Goal: Use online tool/utility: Utilize a website feature to perform a specific function

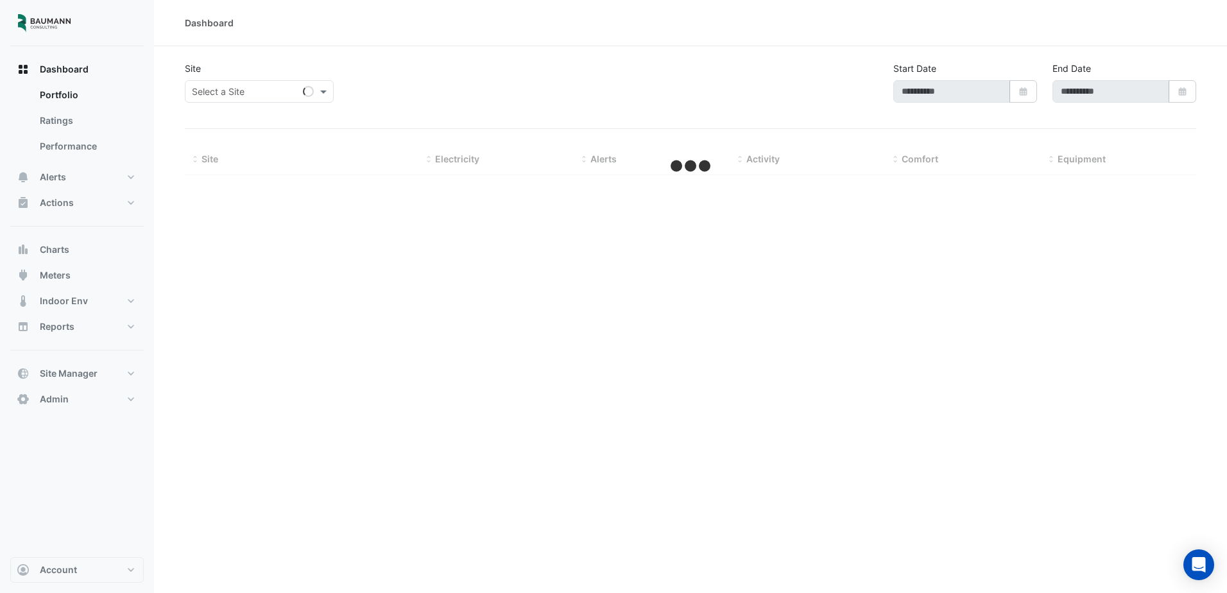
type input "**********"
select select "***"
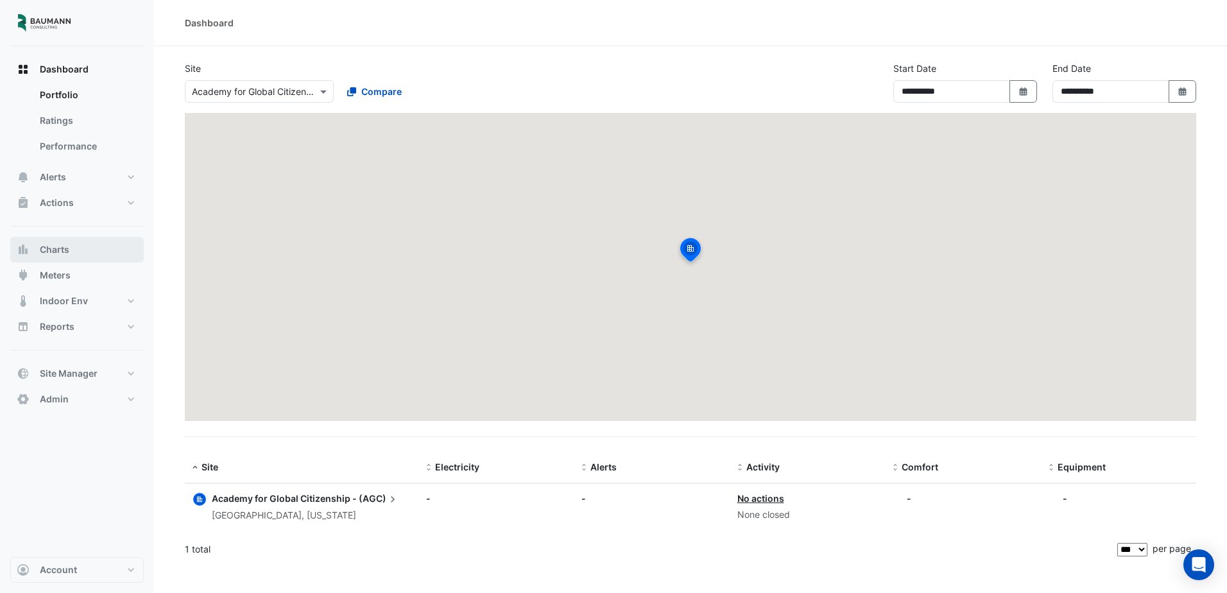
click at [72, 257] on button "Charts" at bounding box center [77, 250] width 134 height 26
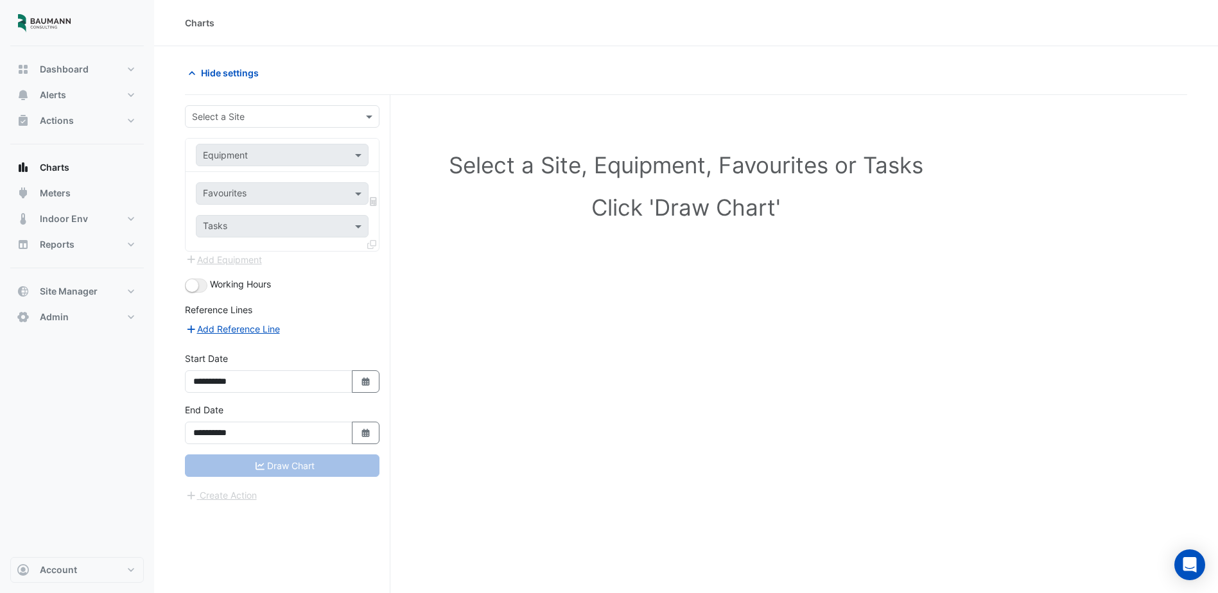
drag, startPoint x: 336, startPoint y: 116, endPoint x: 334, endPoint y: 124, distance: 8.6
click at [335, 124] on div "Select a Site" at bounding box center [282, 116] width 195 height 22
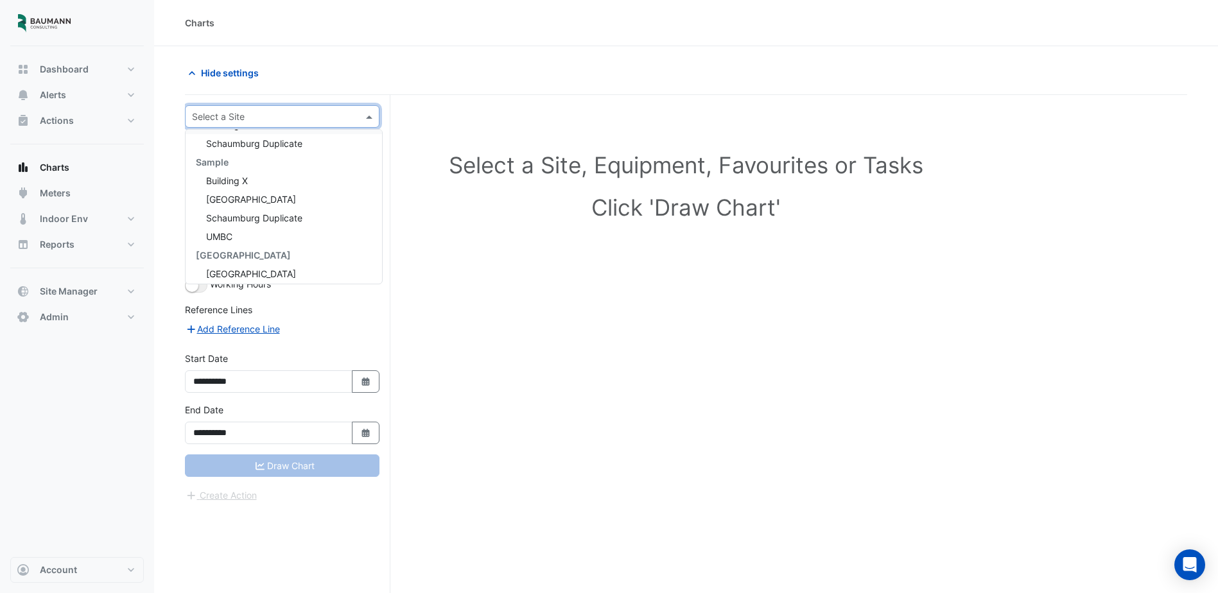
scroll to position [117, 0]
click at [286, 232] on div "UMBC" at bounding box center [284, 232] width 196 height 19
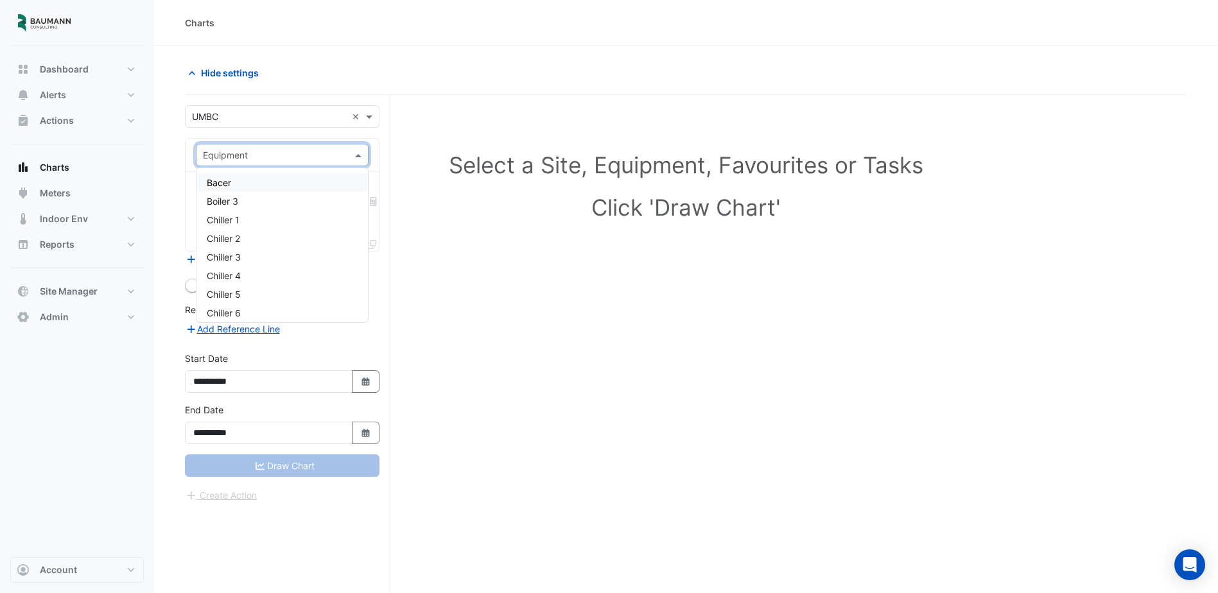
click at [304, 160] on input "text" at bounding box center [269, 155] width 133 height 13
click at [277, 249] on div "Chiller 3" at bounding box center [281, 257] width 171 height 19
click at [287, 191] on input "text" at bounding box center [275, 194] width 144 height 13
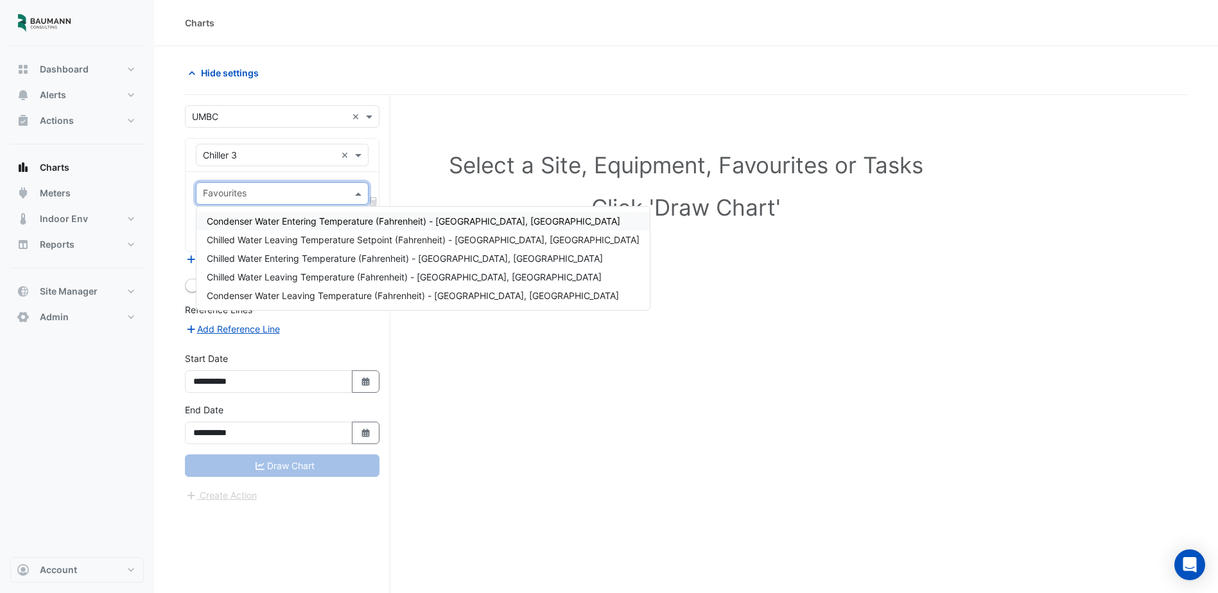
click at [289, 218] on span "Condenser Water Entering Temperature (Fahrenheit) - [GEOGRAPHIC_DATA], [GEOGRAP…" at bounding box center [413, 221] width 413 height 11
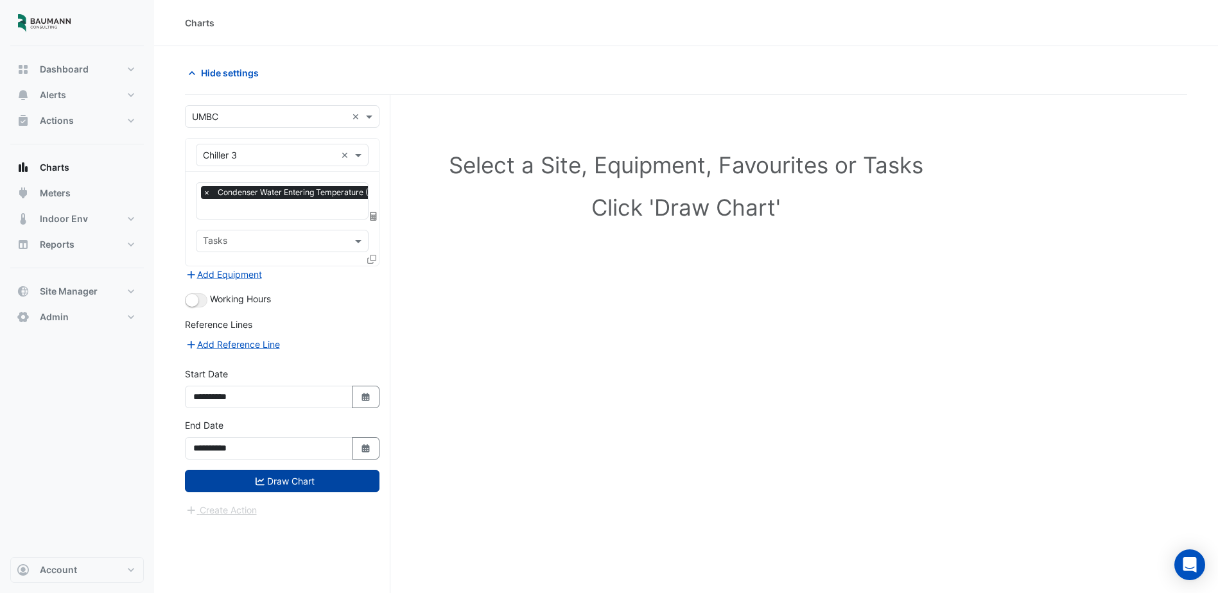
click at [286, 482] on button "Draw Chart" at bounding box center [282, 481] width 195 height 22
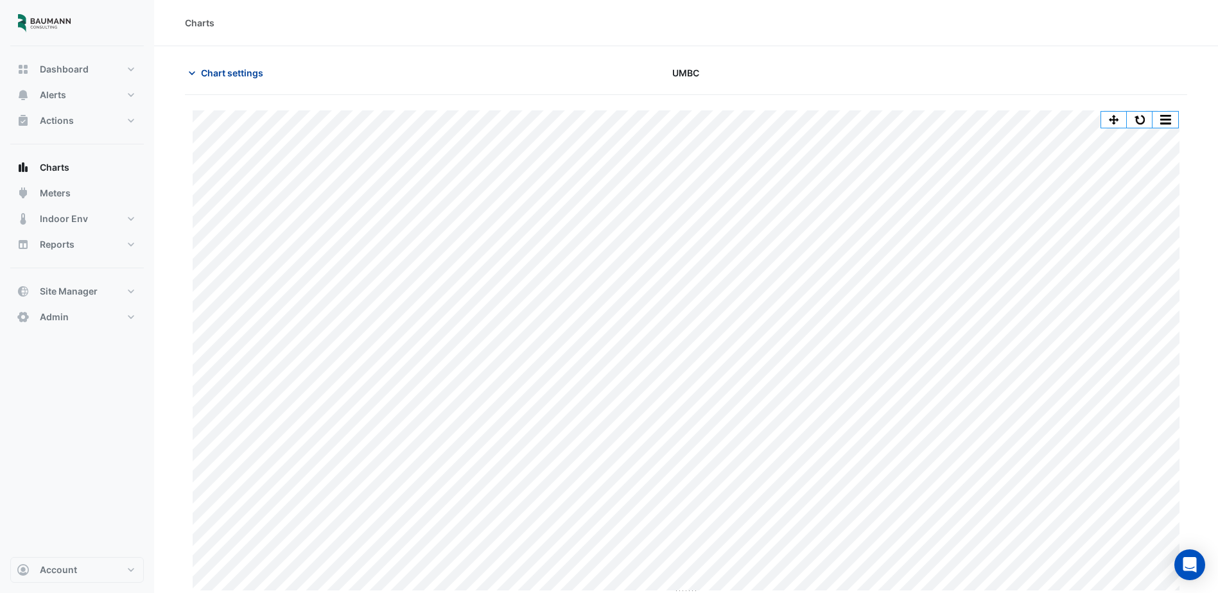
click at [228, 78] on span "Chart settings" at bounding box center [232, 72] width 62 height 13
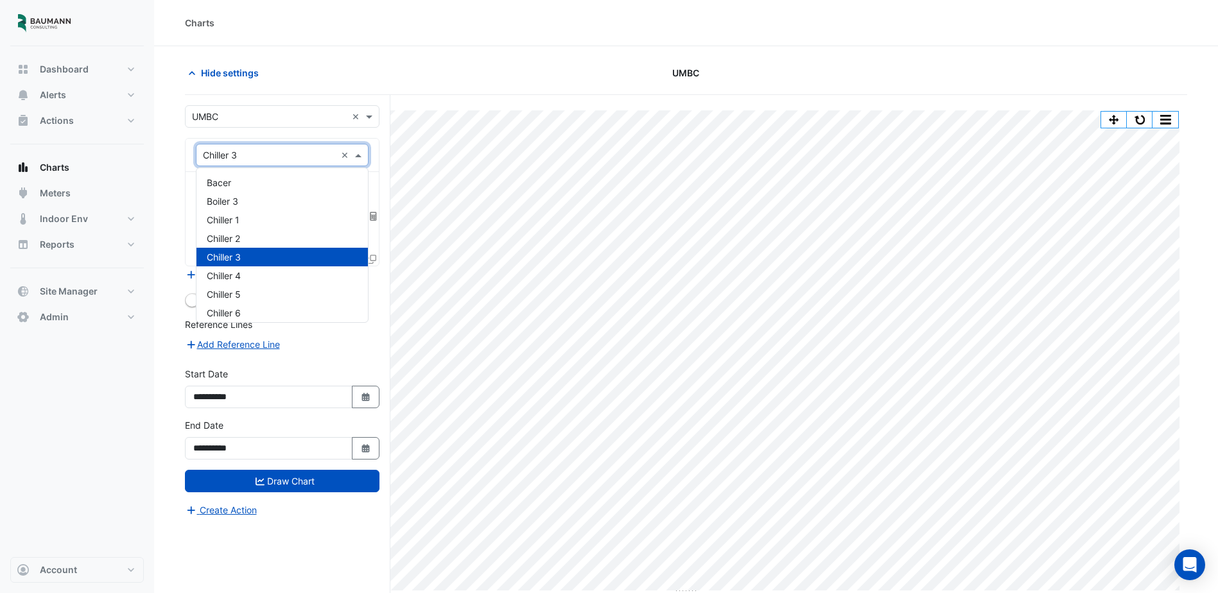
click at [279, 156] on input "text" at bounding box center [269, 155] width 133 height 13
click at [250, 234] on div "Chiller 2" at bounding box center [281, 238] width 171 height 19
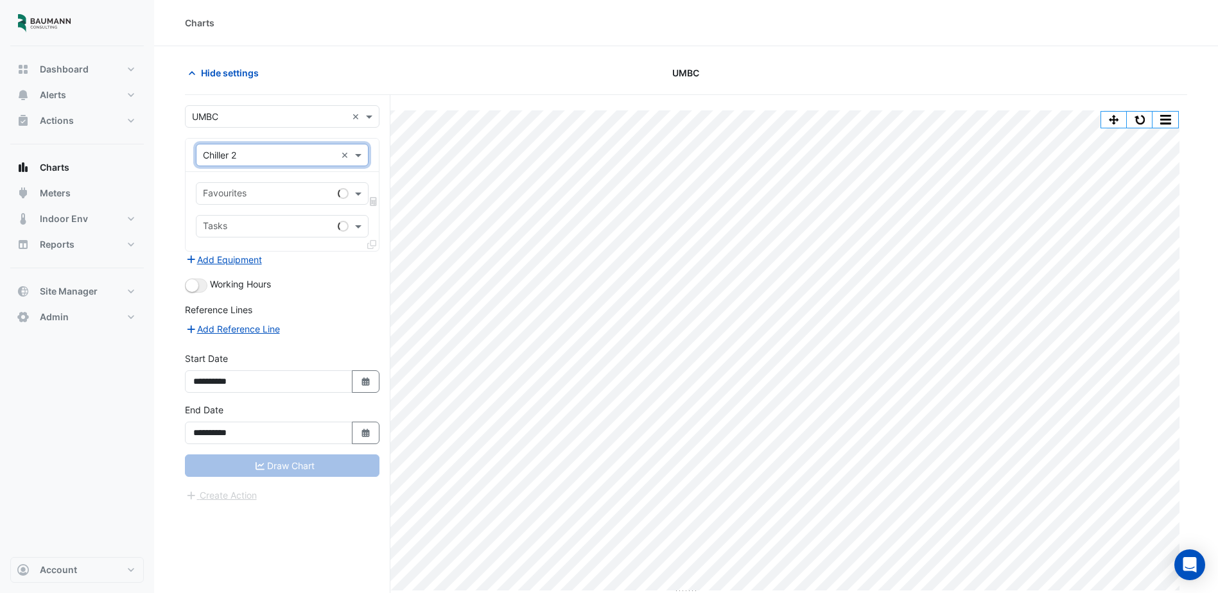
click at [262, 195] on input "text" at bounding box center [268, 194] width 130 height 13
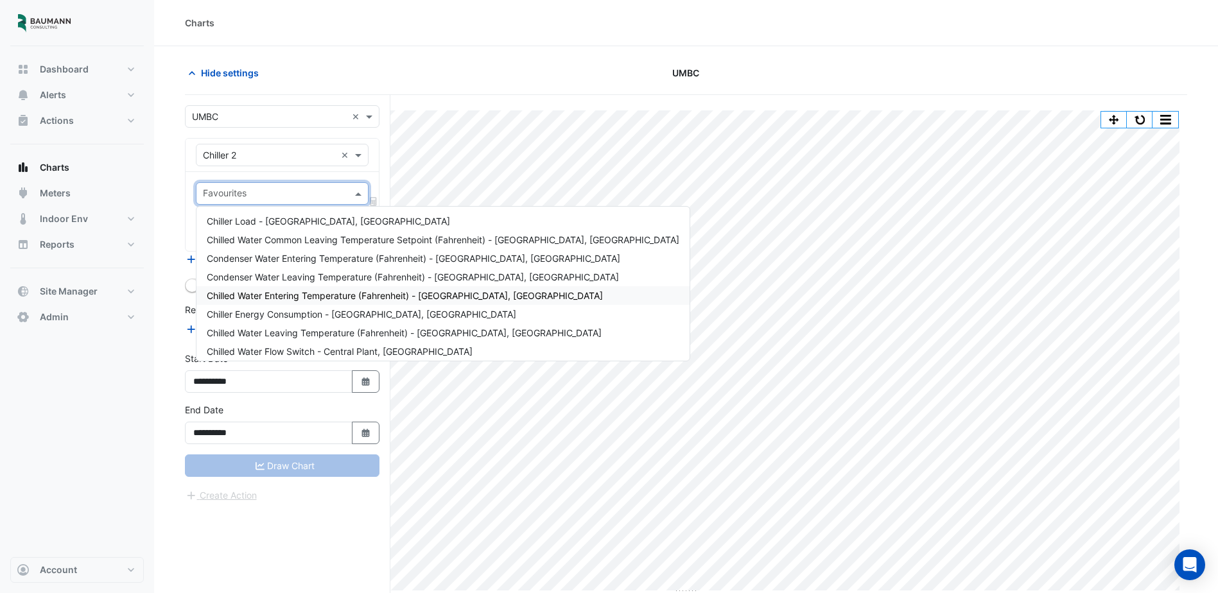
click at [284, 302] on div "Chilled Water Entering Temperature (Fahrenheit) - [GEOGRAPHIC_DATA], [GEOGRAPHI…" at bounding box center [442, 295] width 493 height 19
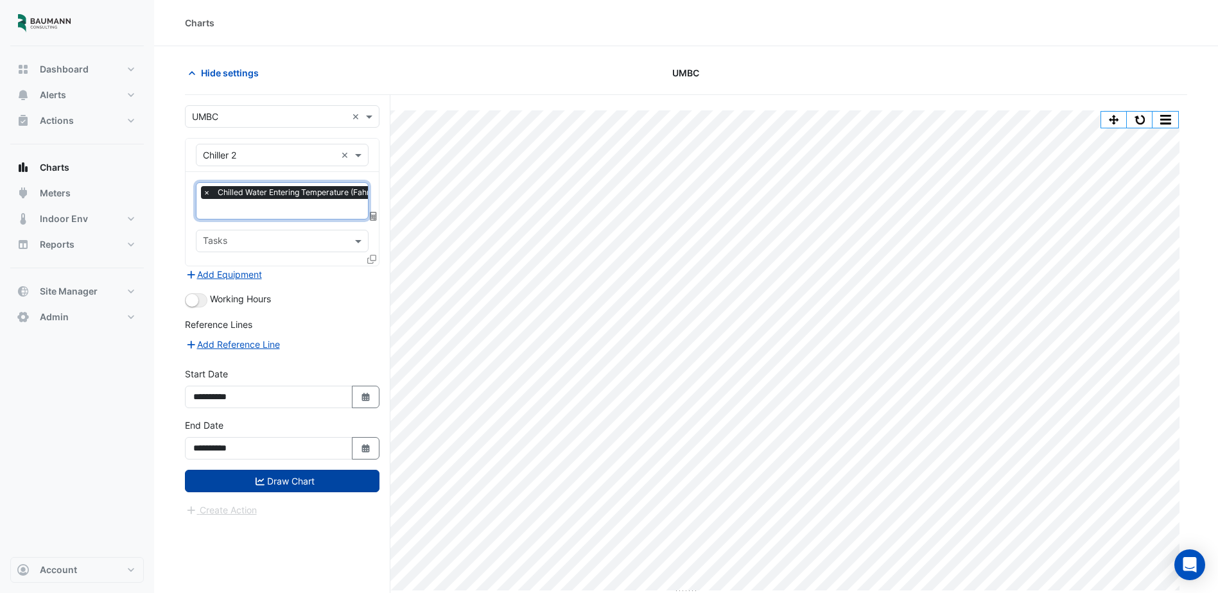
click at [292, 487] on button "Draw Chart" at bounding box center [282, 481] width 195 height 22
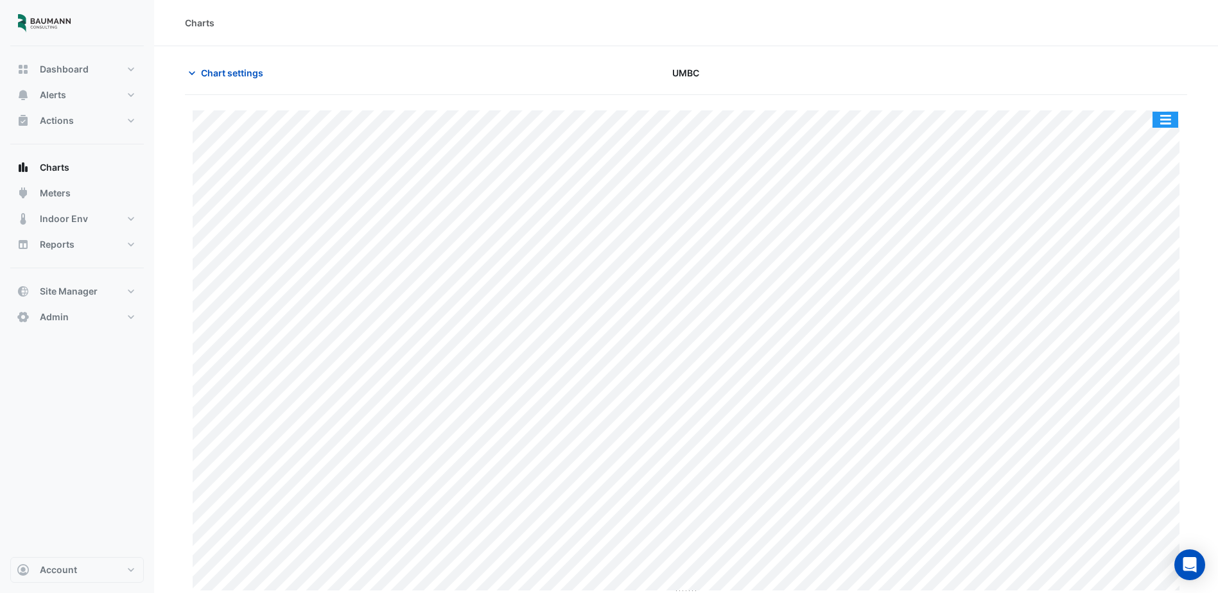
click at [1163, 119] on button "button" at bounding box center [1165, 120] width 26 height 16
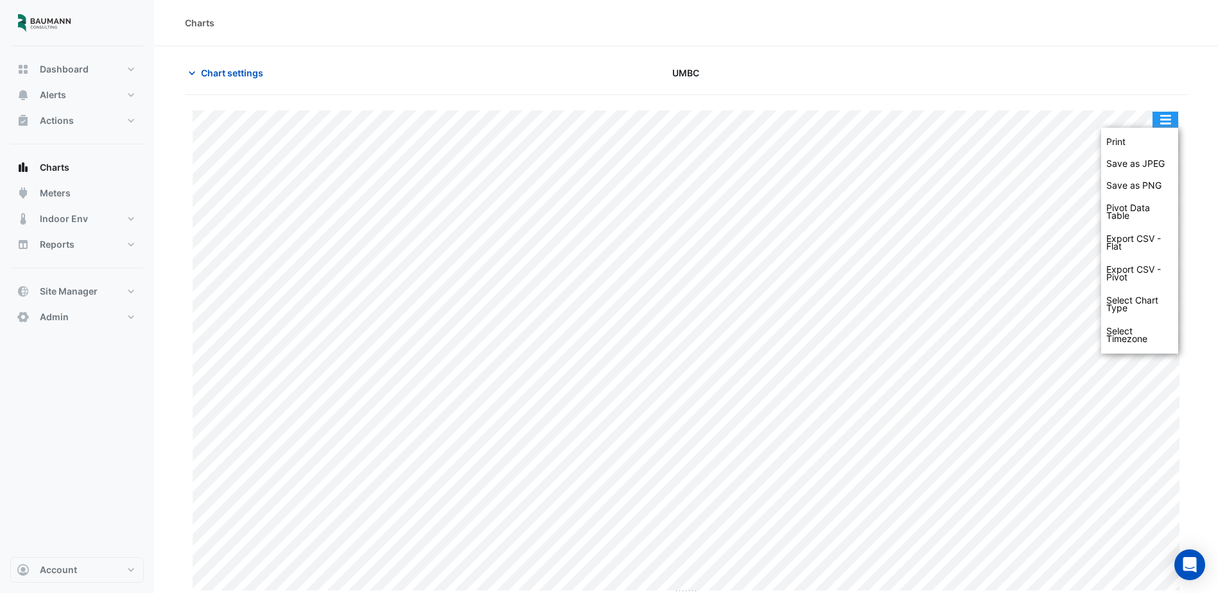
click at [1163, 119] on button "button" at bounding box center [1165, 120] width 26 height 16
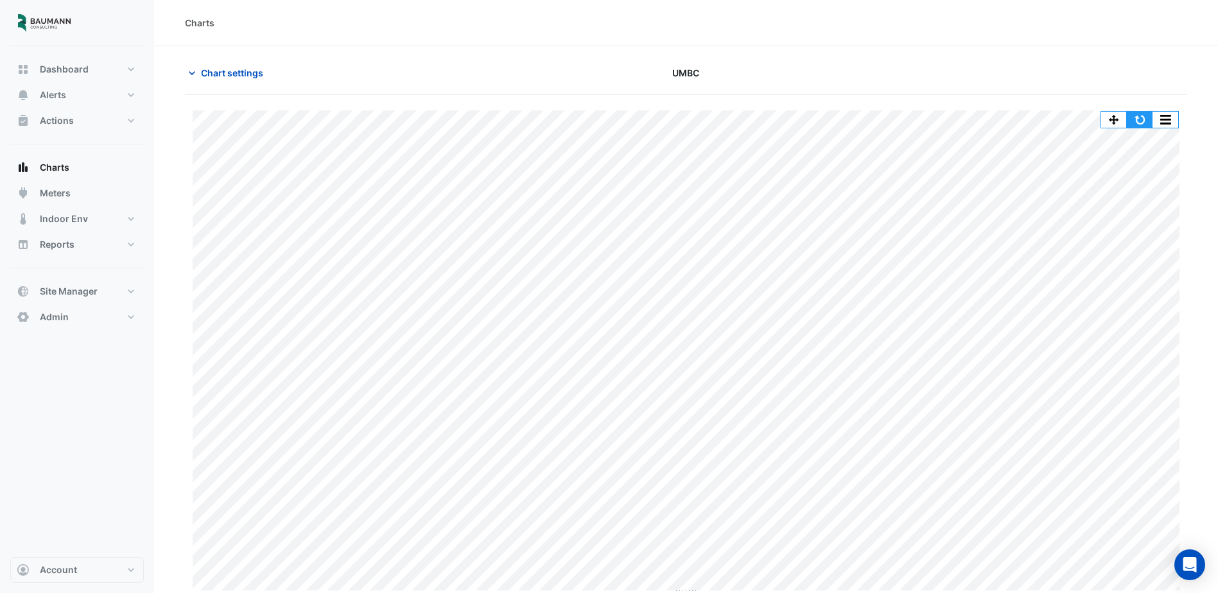
click at [1149, 122] on button "button" at bounding box center [1140, 120] width 26 height 16
click at [257, 80] on button "Chart settings" at bounding box center [228, 73] width 87 height 22
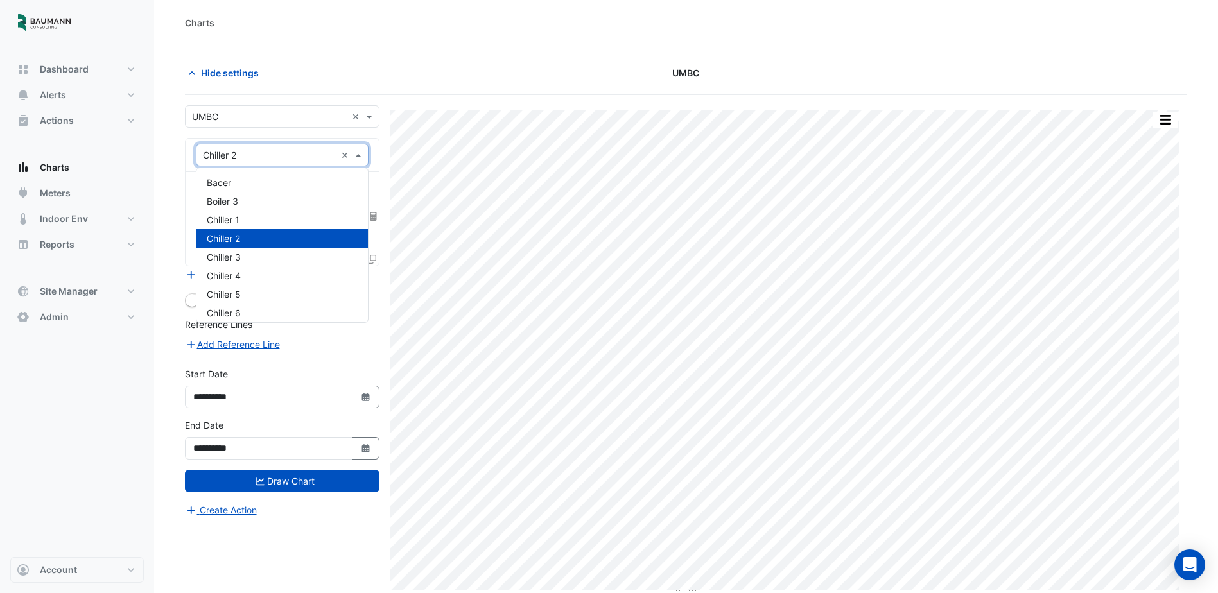
click at [281, 153] on input "text" at bounding box center [269, 155] width 133 height 13
click at [397, 62] on div "Hide settings" at bounding box center [346, 73] width 339 height 22
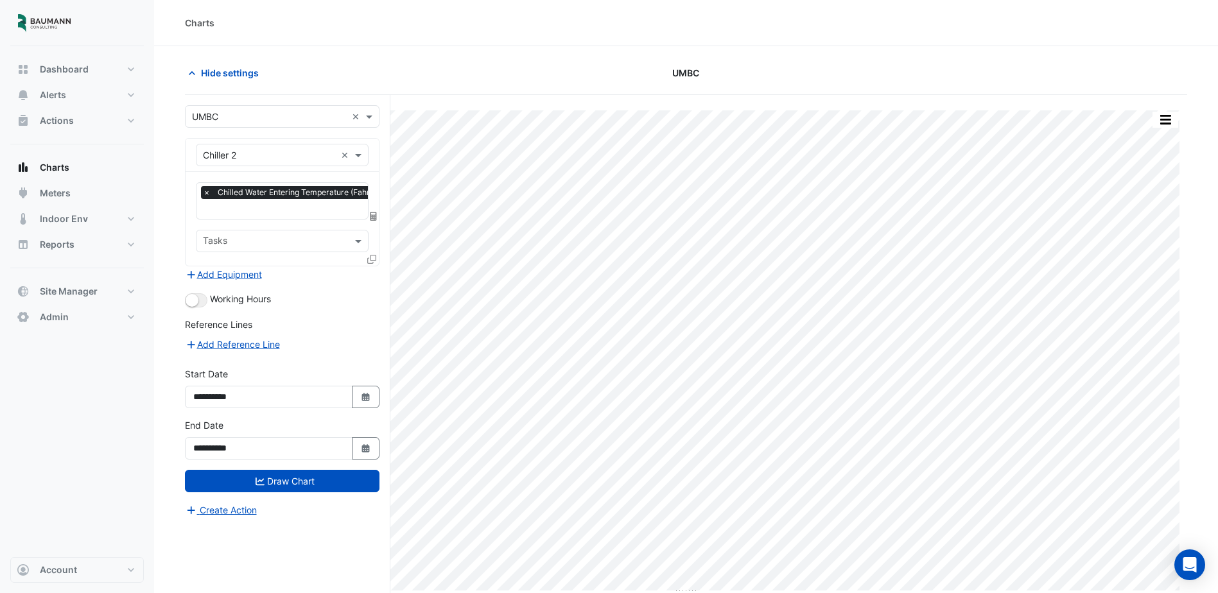
click at [899, 60] on section "Hide settings UMBC Print Save as JPEG Save as PNG Pivot Data Table Export CSV -…" at bounding box center [686, 344] width 1064 height 596
click at [236, 71] on span "Hide settings" at bounding box center [230, 72] width 58 height 13
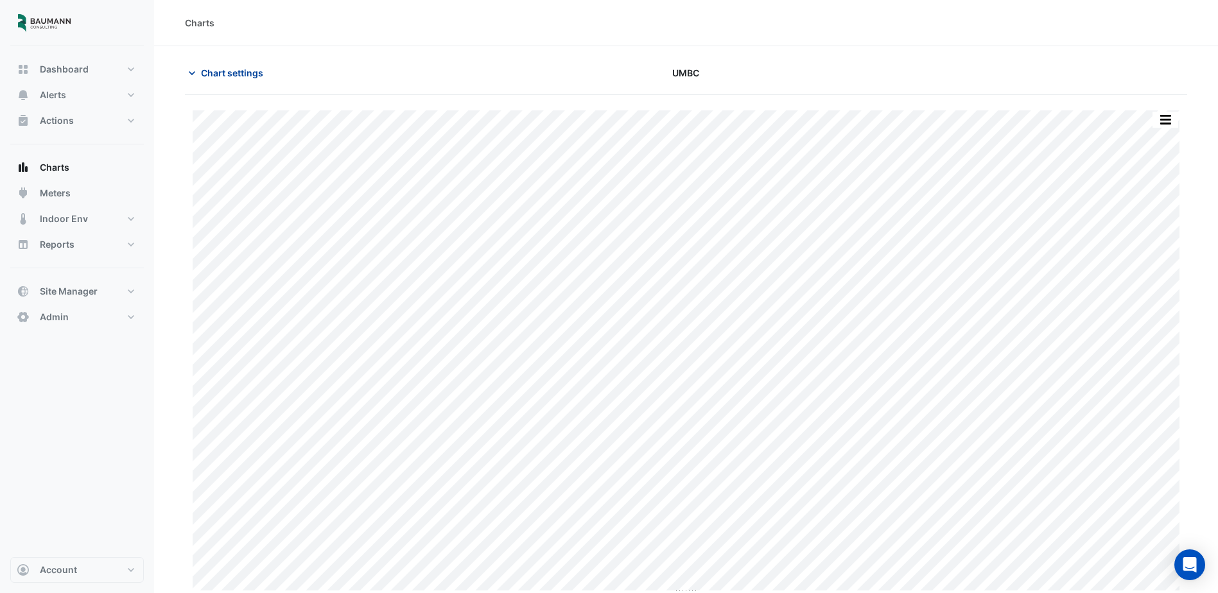
click at [230, 74] on span "Chart settings" at bounding box center [232, 72] width 62 height 13
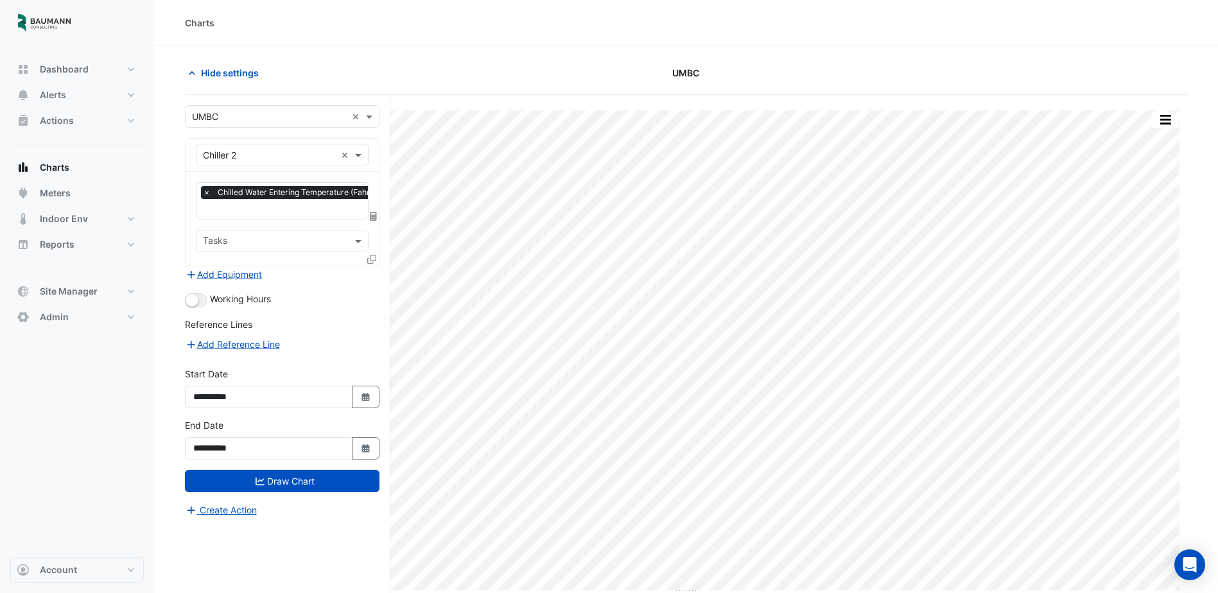
click at [260, 155] on input "text" at bounding box center [269, 155] width 133 height 13
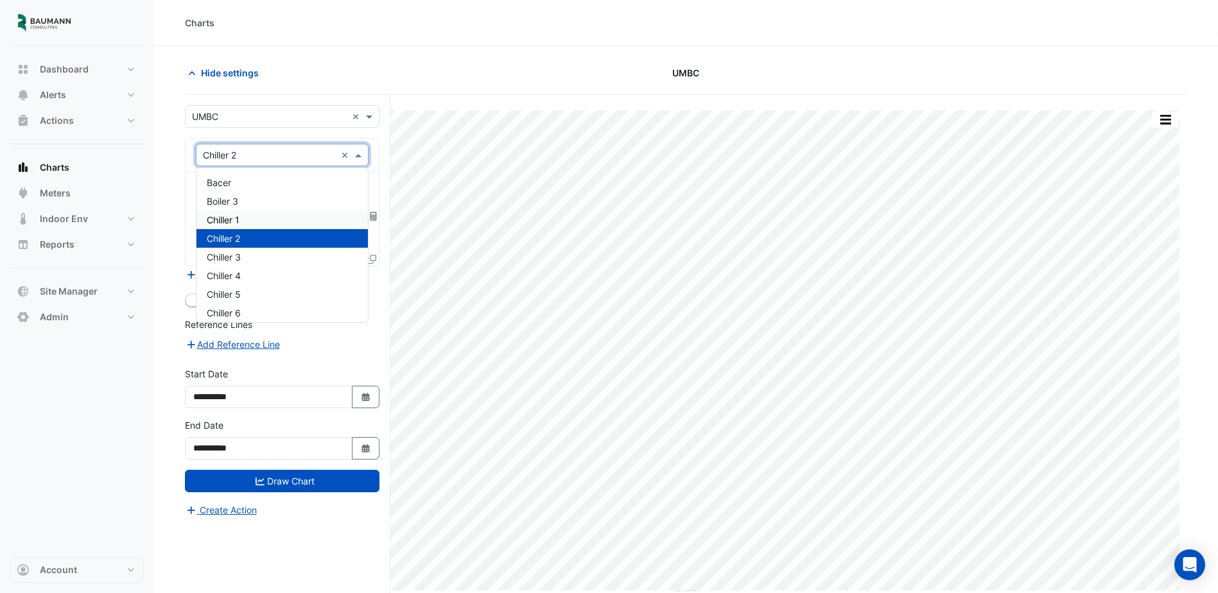
click at [248, 216] on div "Chiller 1" at bounding box center [281, 220] width 171 height 19
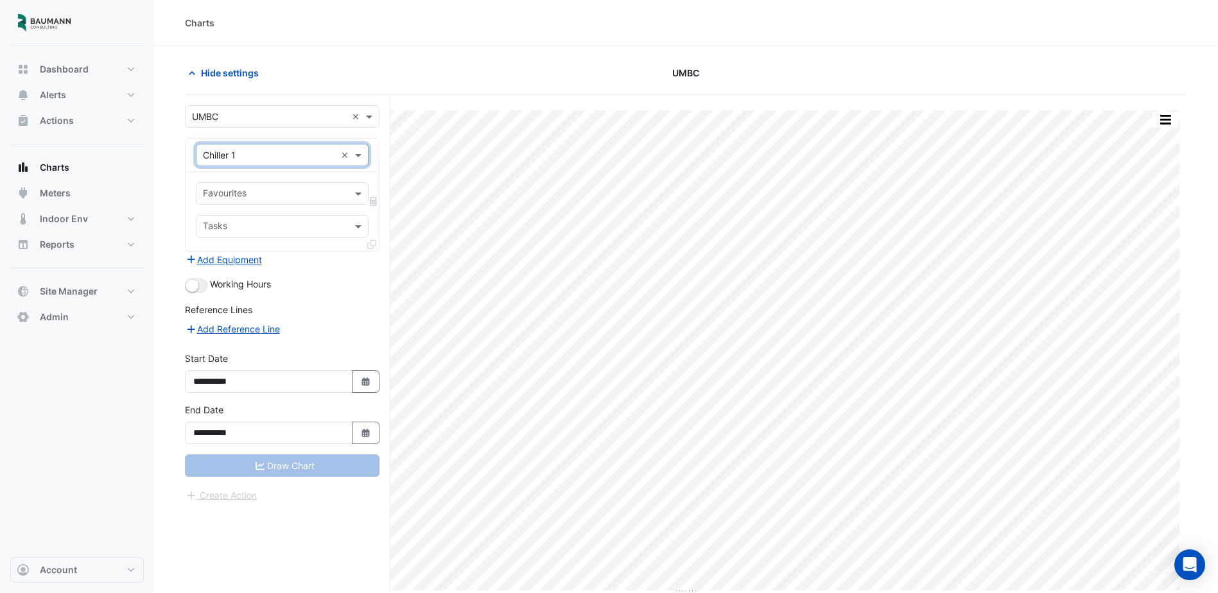
click at [245, 157] on input "text" at bounding box center [269, 155] width 133 height 13
click at [245, 199] on div "Boiler 3" at bounding box center [281, 201] width 171 height 19
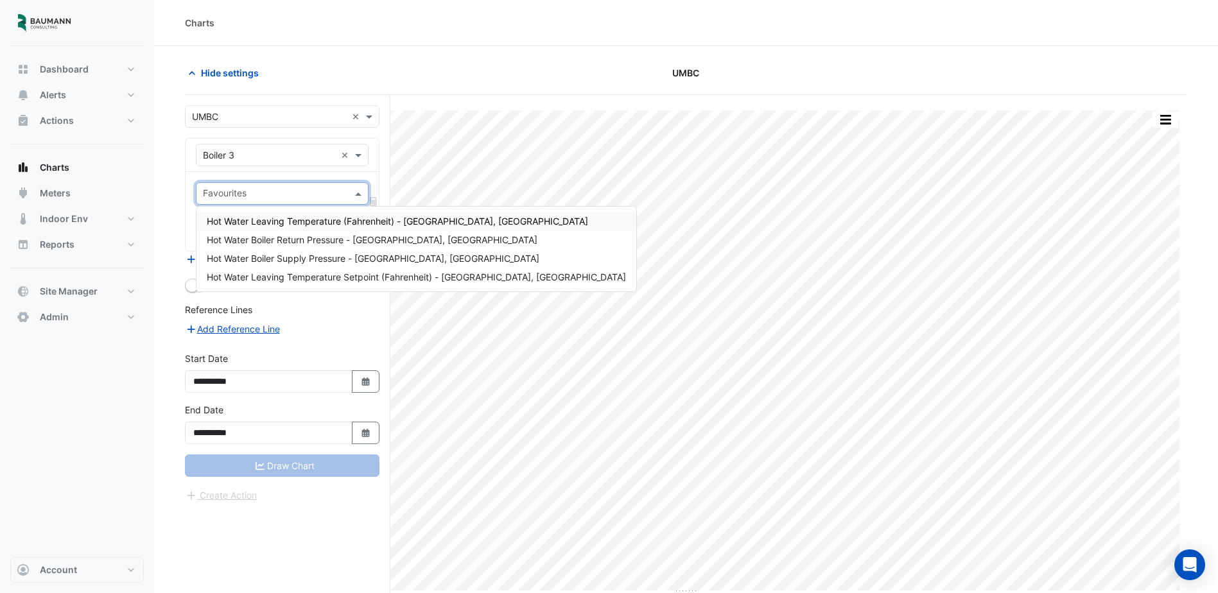
click at [266, 194] on input "text" at bounding box center [275, 194] width 144 height 13
click at [264, 218] on span "Hot Water Leaving Temperature (Fahrenheit) - [GEOGRAPHIC_DATA], [GEOGRAPHIC_DAT…" at bounding box center [397, 221] width 381 height 11
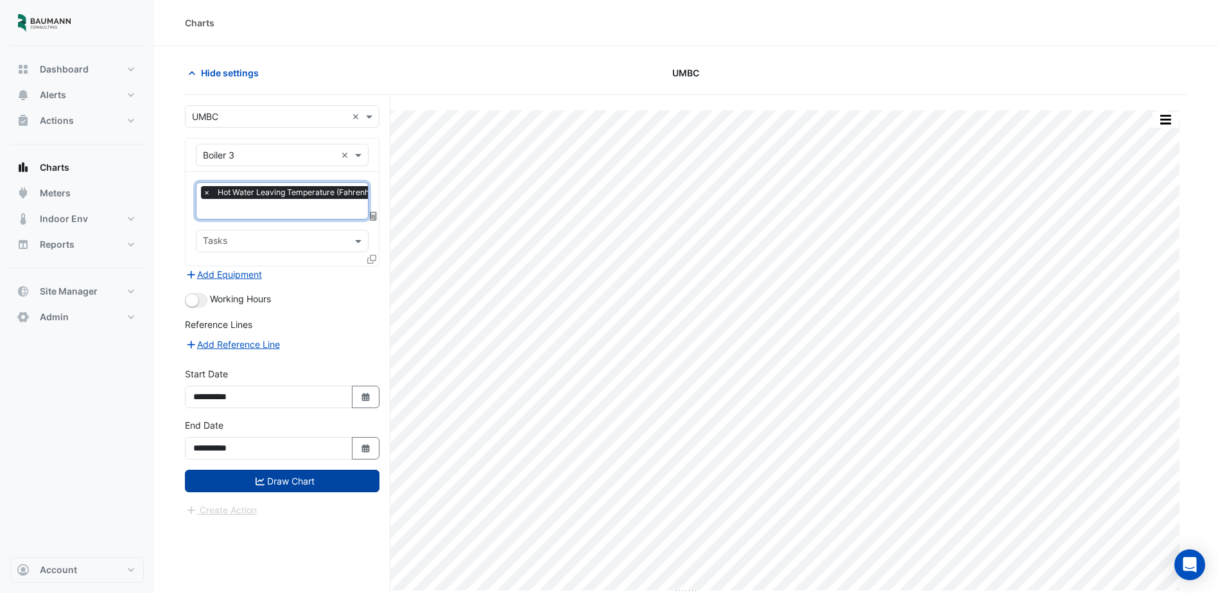
click at [279, 478] on button "Draw Chart" at bounding box center [282, 481] width 195 height 22
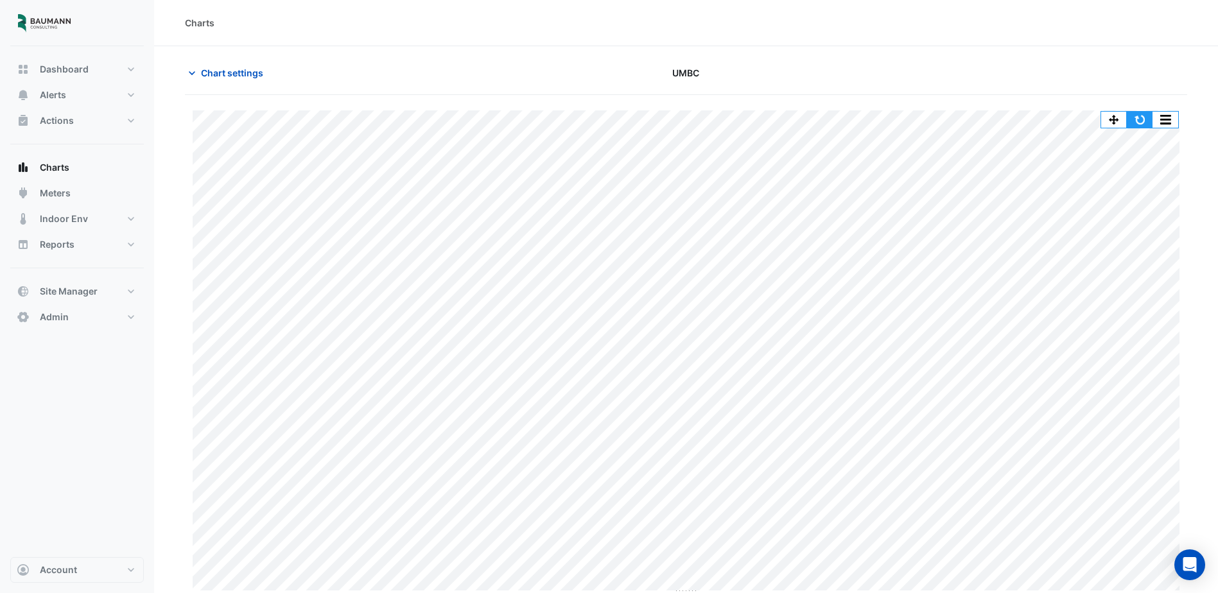
click at [1149, 116] on button "button" at bounding box center [1140, 120] width 26 height 16
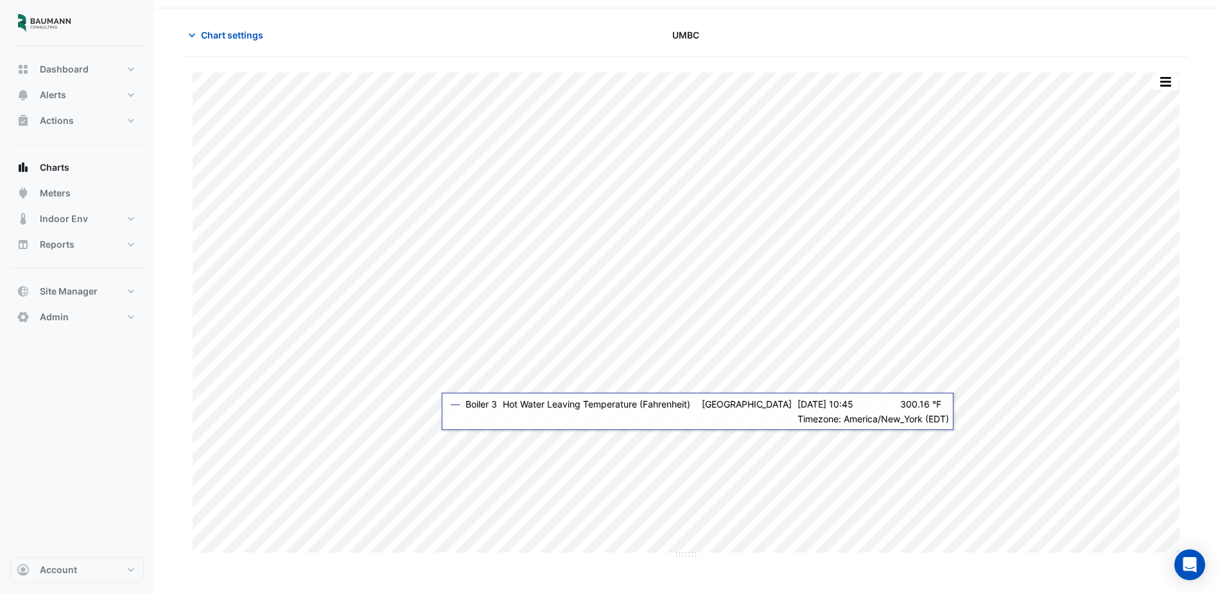
scroll to position [49, 0]
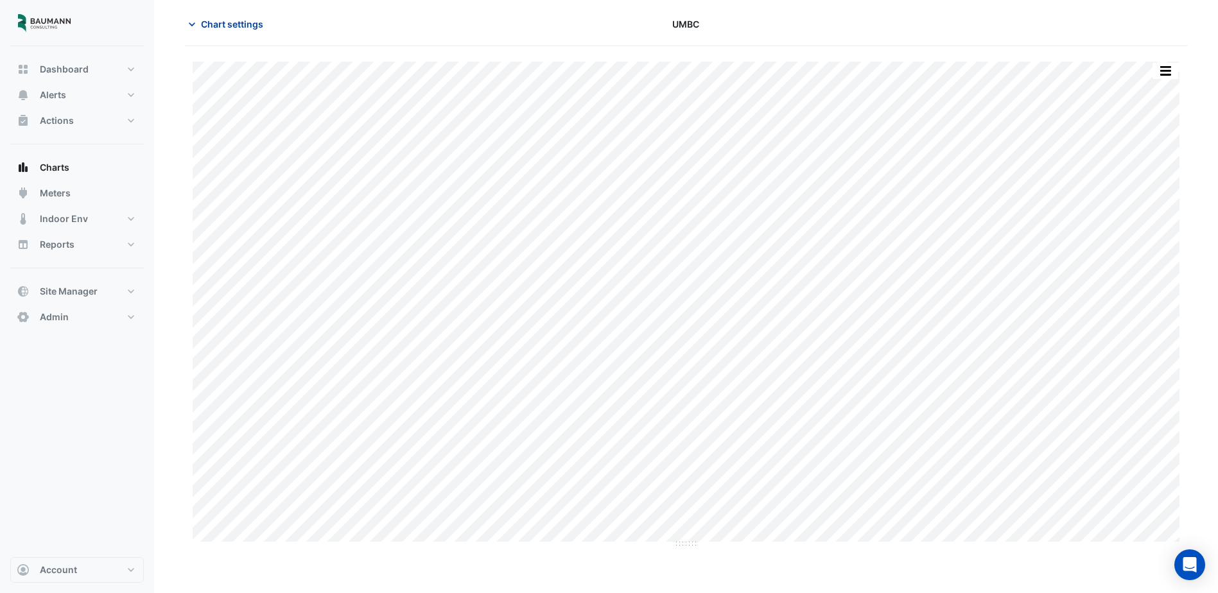
click at [249, 15] on button "Chart settings" at bounding box center [228, 24] width 87 height 22
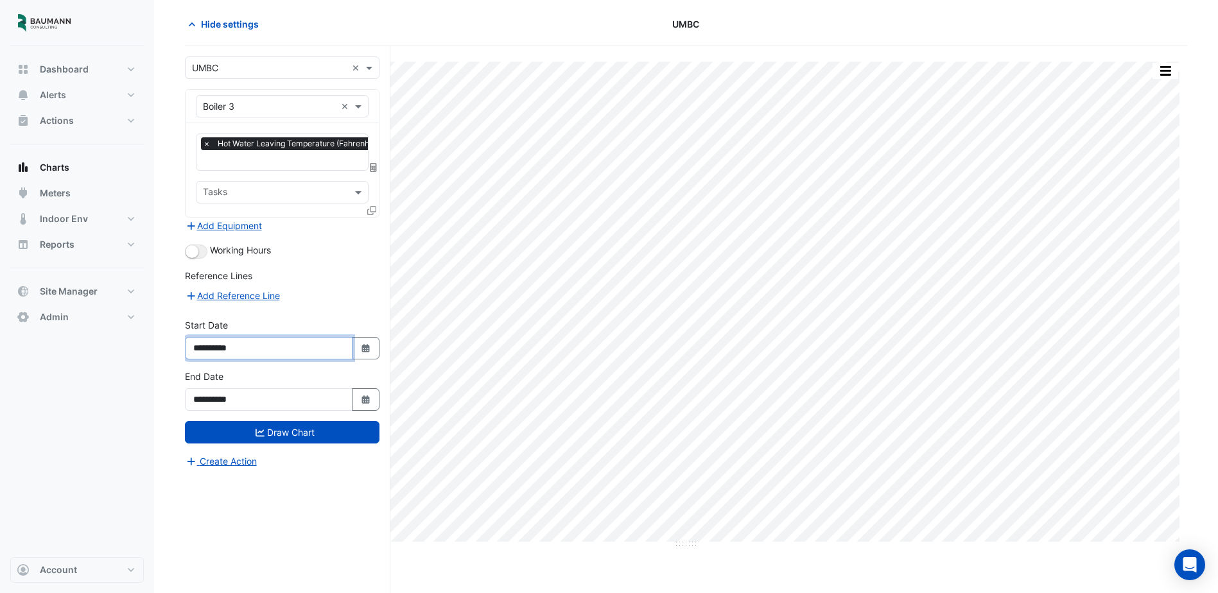
click at [291, 345] on input "**********" at bounding box center [269, 348] width 168 height 22
click at [366, 351] on icon "button" at bounding box center [365, 348] width 8 height 8
select select "*"
select select "****"
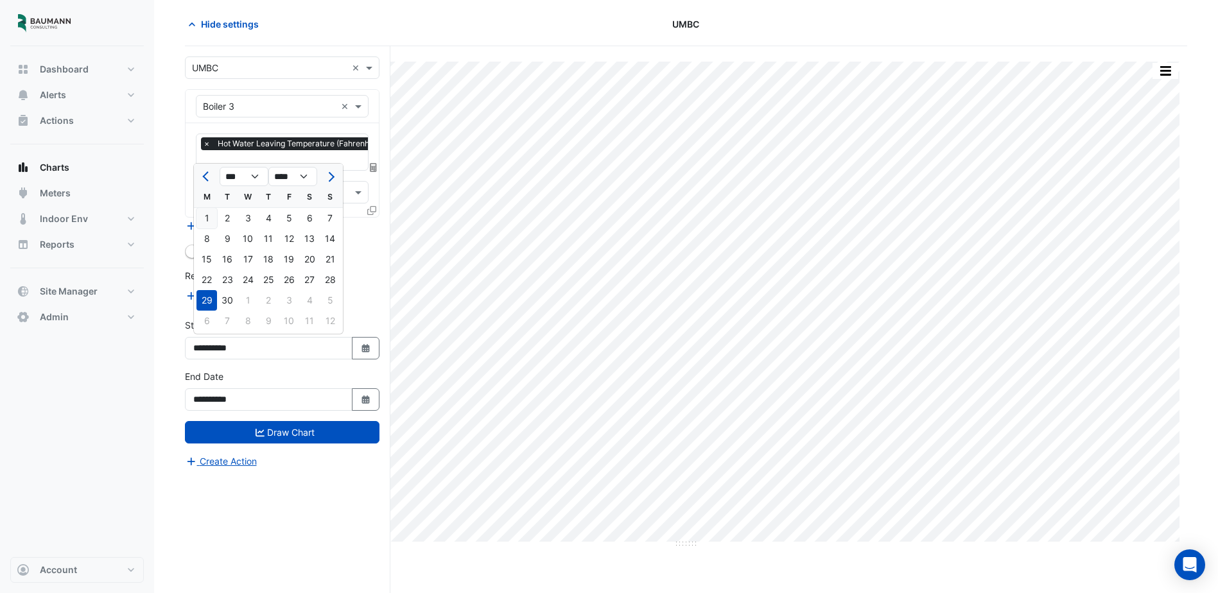
click at [212, 218] on div "1" at bounding box center [206, 218] width 21 height 21
type input "**********"
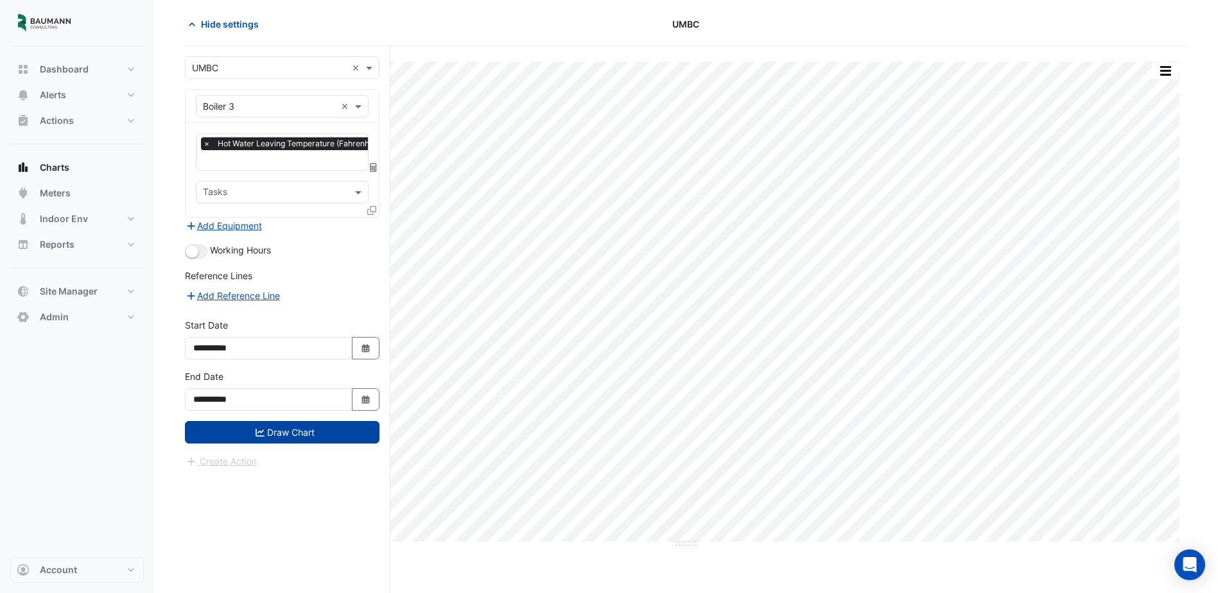
click at [313, 433] on button "Draw Chart" at bounding box center [282, 432] width 195 height 22
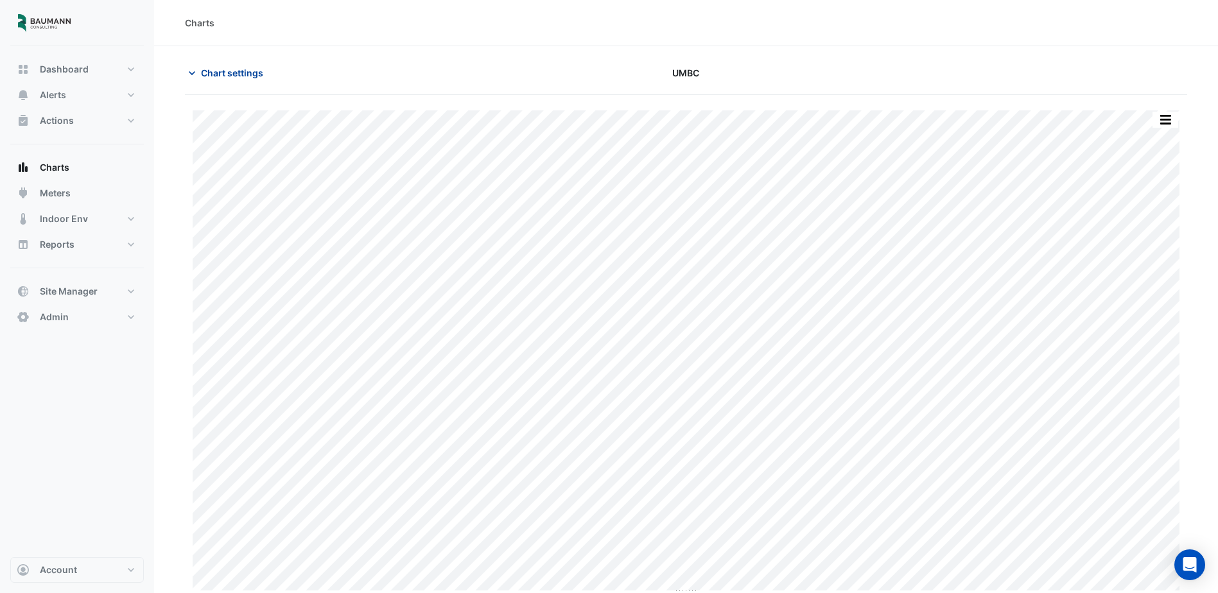
click at [248, 82] on button "Chart settings" at bounding box center [228, 73] width 87 height 22
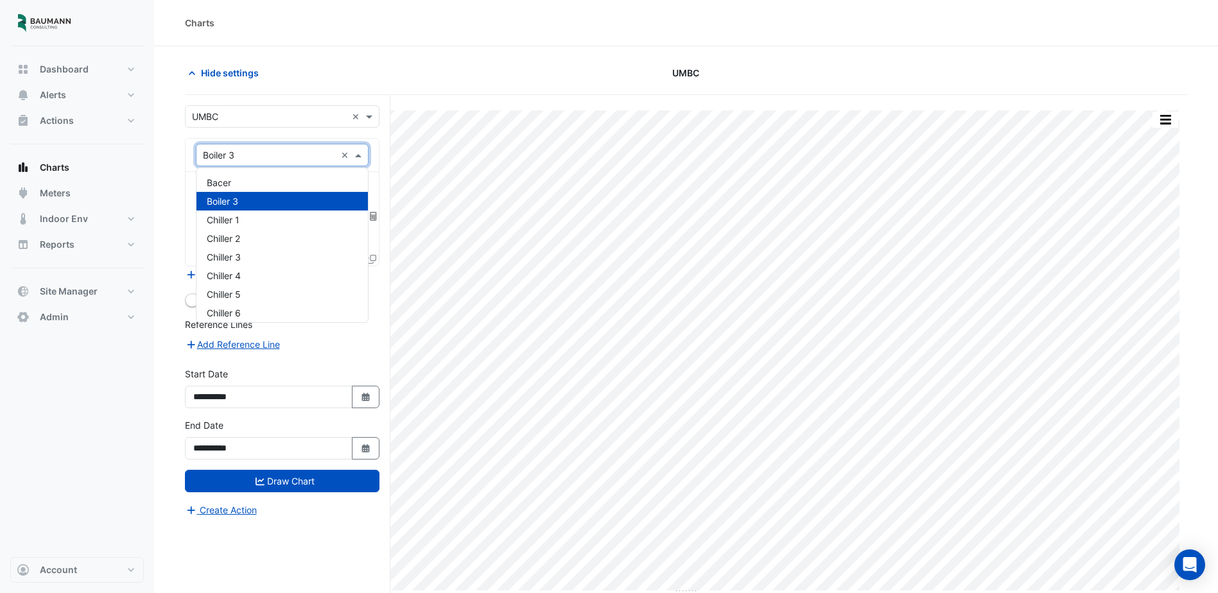
click at [261, 159] on input "text" at bounding box center [269, 155] width 133 height 13
click at [261, 180] on div "Bacer" at bounding box center [281, 182] width 171 height 19
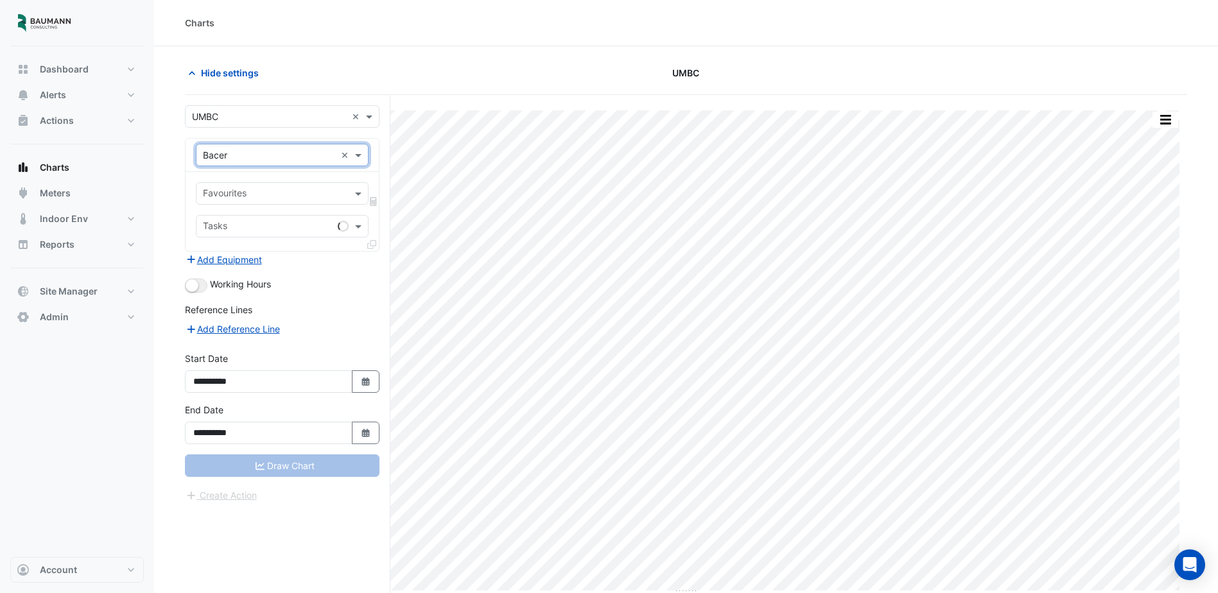
click at [292, 202] on div at bounding box center [274, 195] width 146 height 17
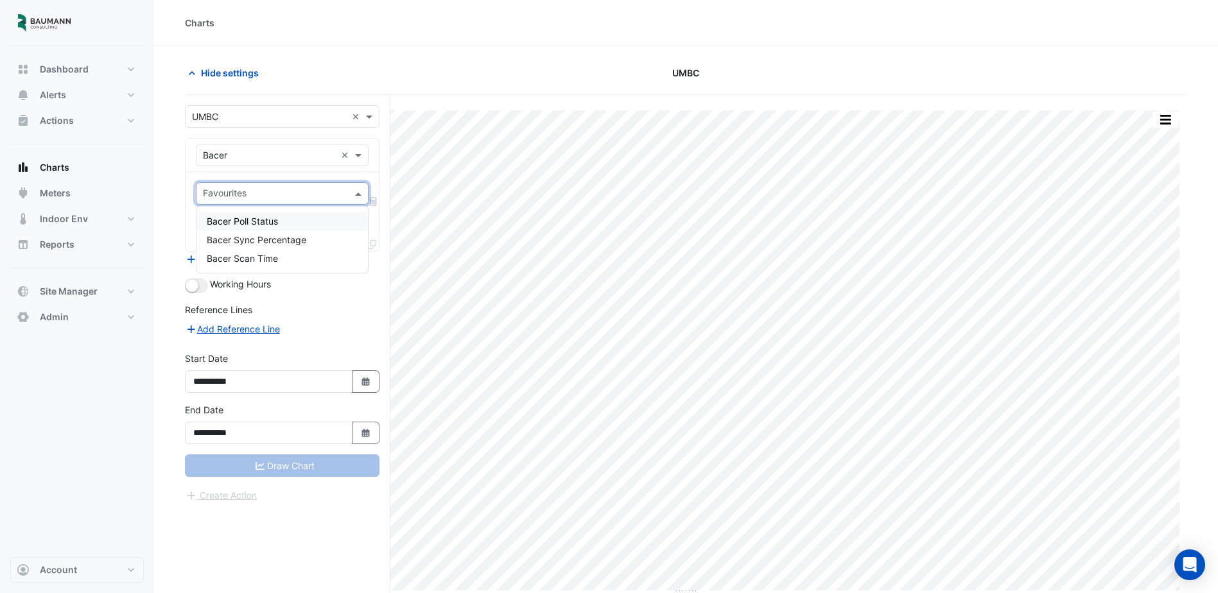
click at [289, 221] on div "Bacer Poll Status" at bounding box center [281, 221] width 171 height 19
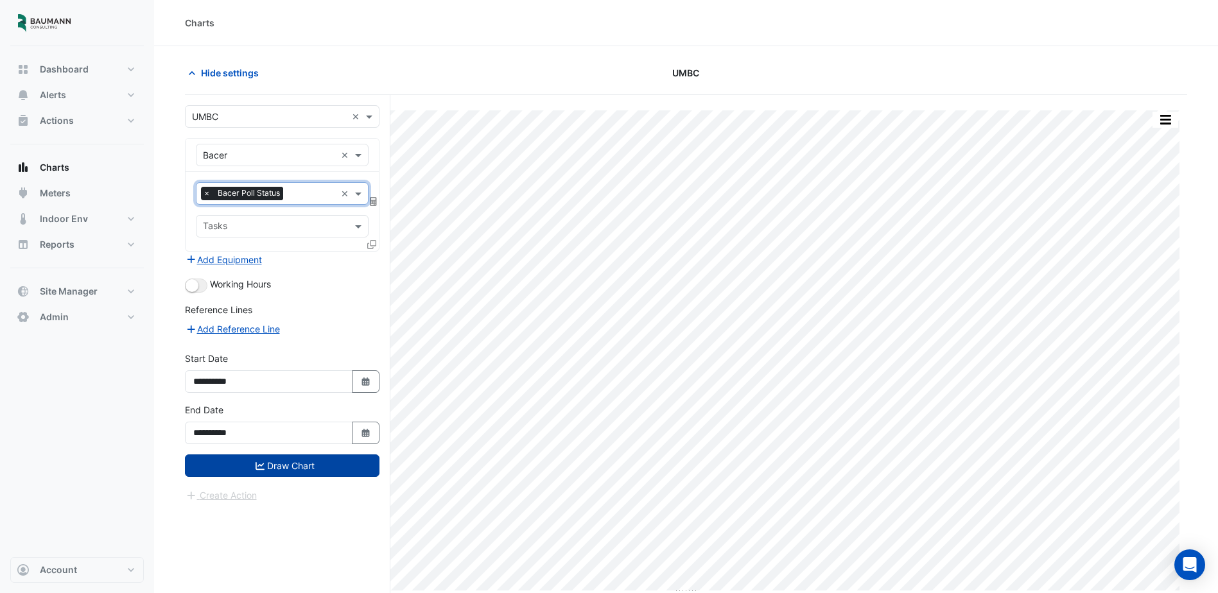
click at [287, 465] on button "Draw Chart" at bounding box center [282, 466] width 195 height 22
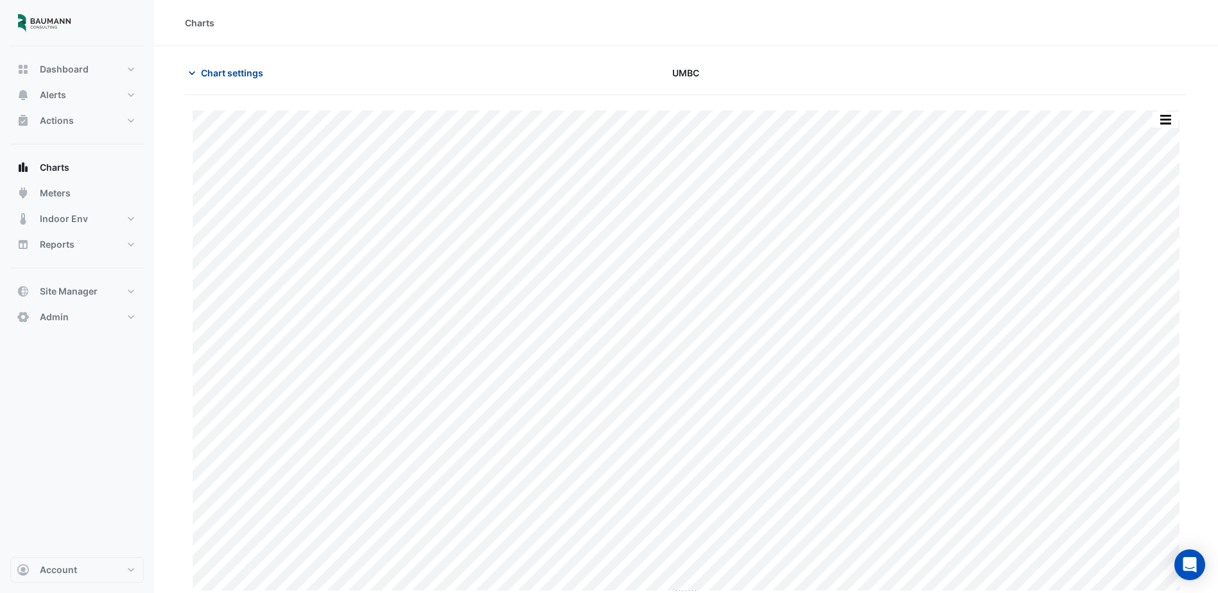
click at [234, 77] on span "Chart settings" at bounding box center [232, 72] width 62 height 13
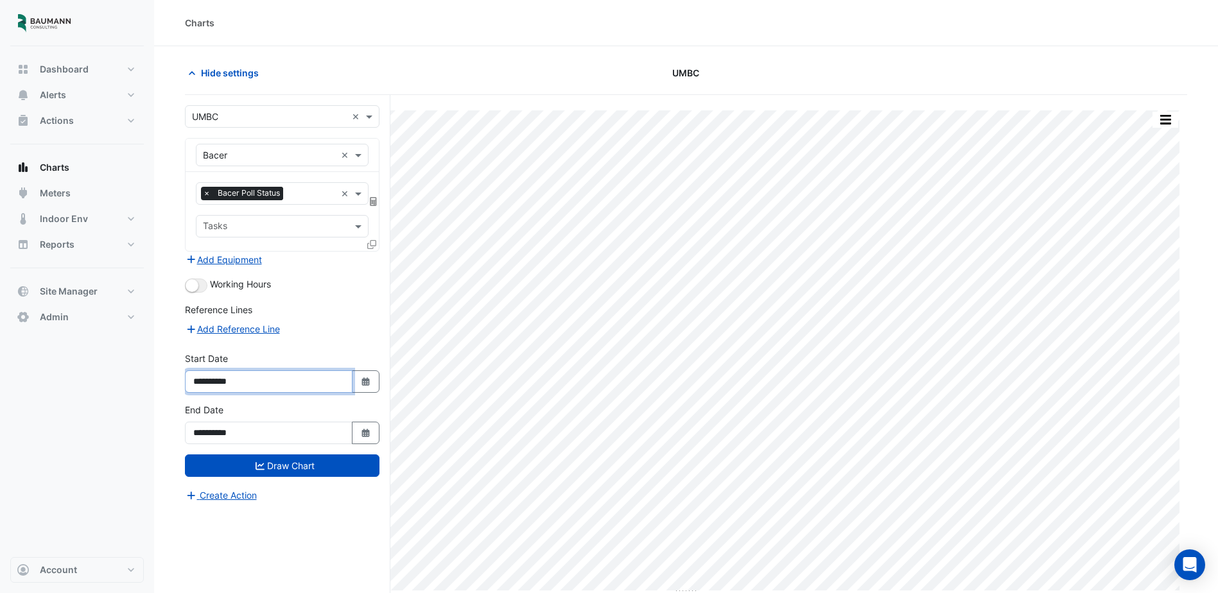
click at [278, 379] on input "**********" at bounding box center [269, 381] width 168 height 22
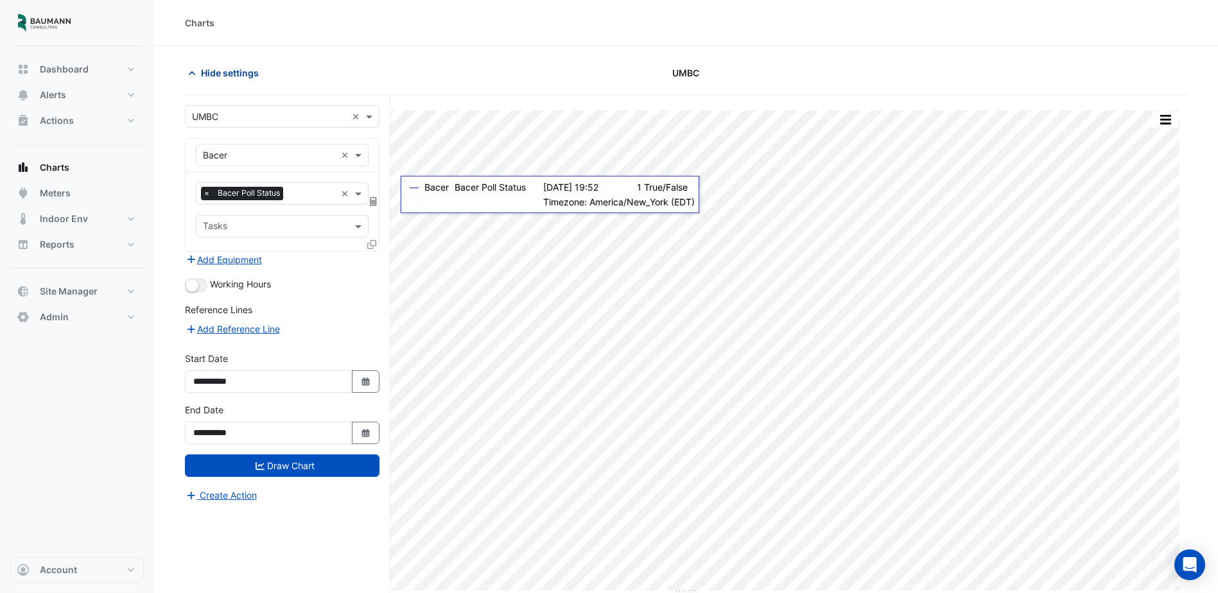
click at [224, 72] on span "Hide settings" at bounding box center [230, 72] width 58 height 13
